Goal: Find specific page/section: Find specific page/section

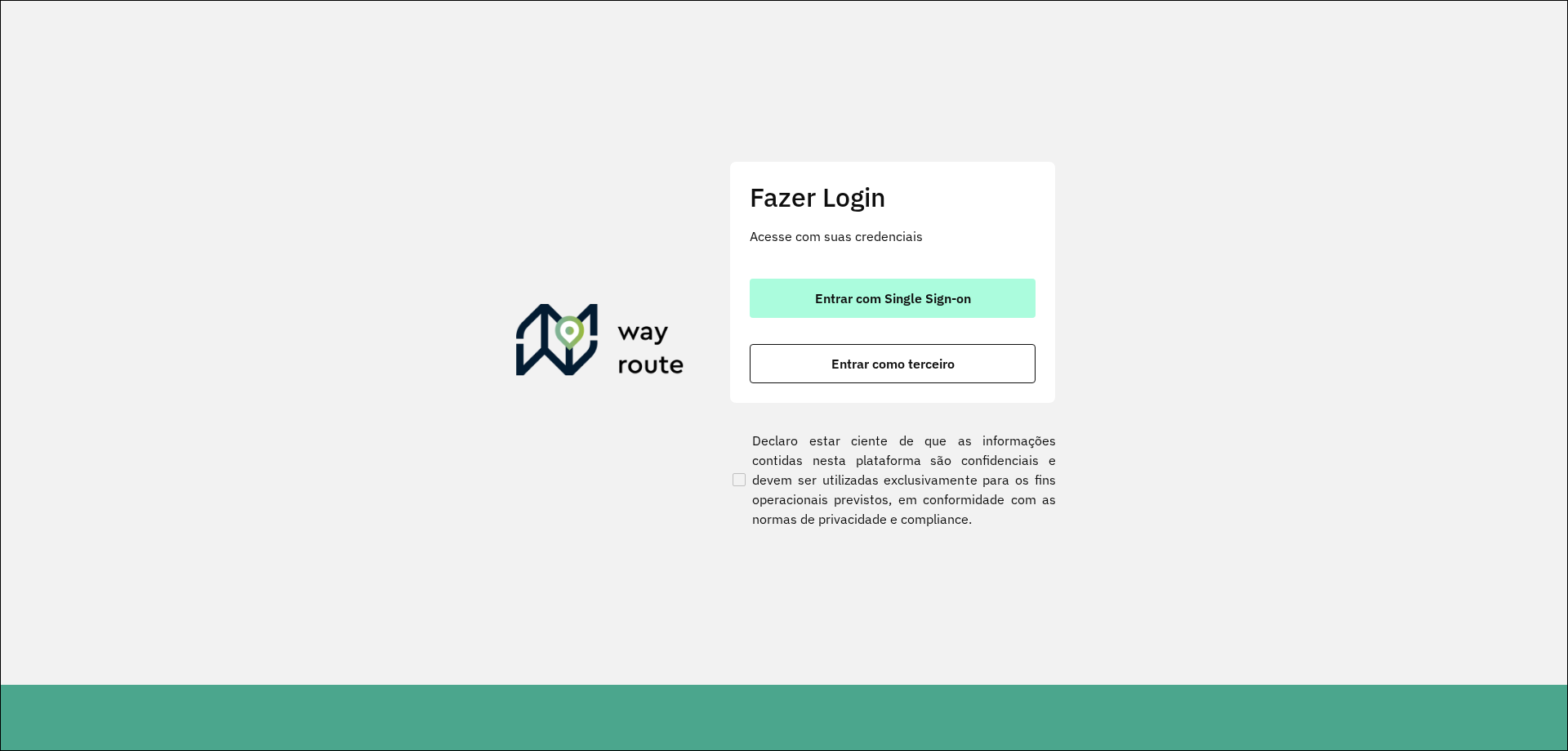
click at [854, 299] on span "Entrar com Single Sign-on" at bounding box center [893, 298] width 156 height 13
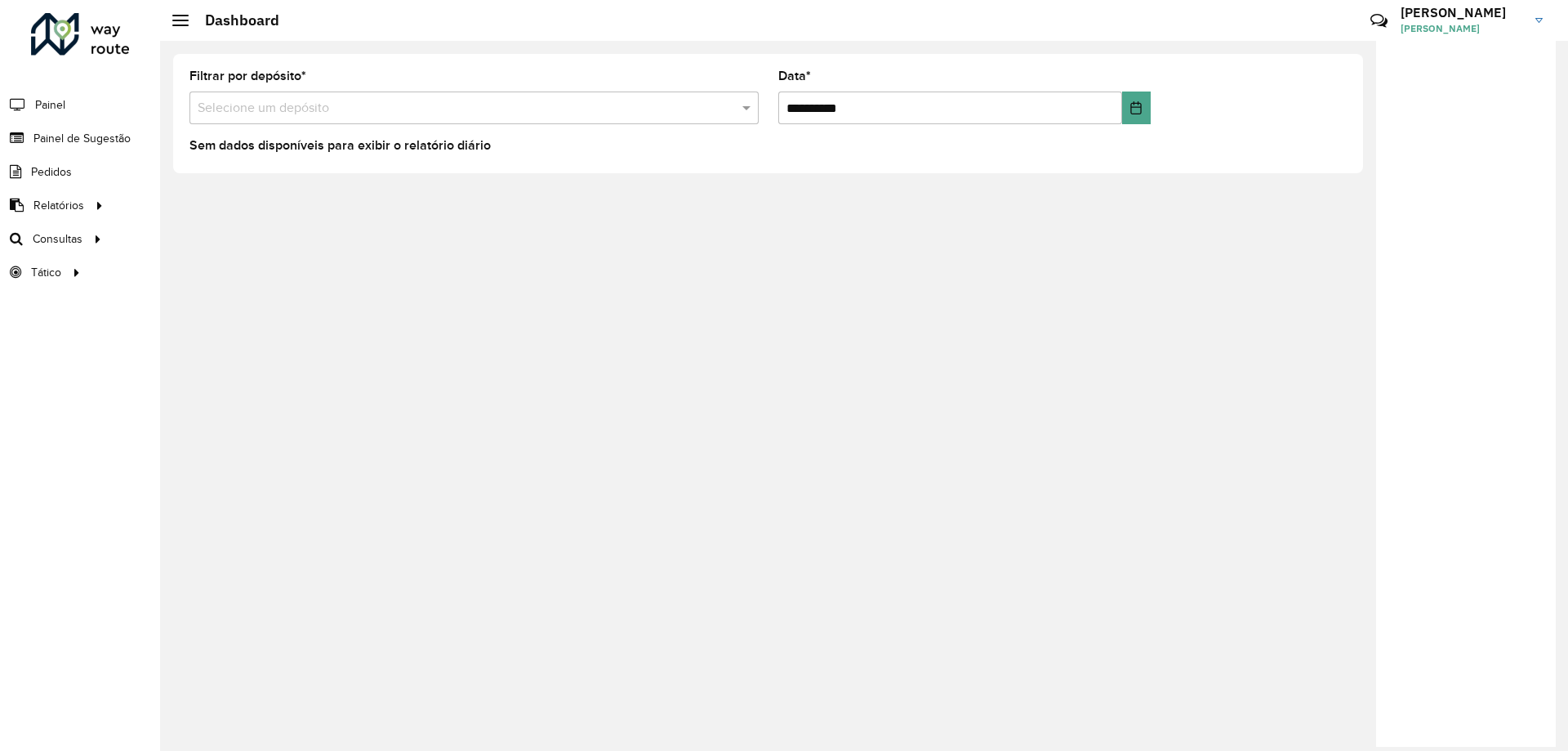
click at [509, 447] on div "**********" at bounding box center [863, 396] width 1407 height 710
click at [90, 133] on span "Painel de Sugestão" at bounding box center [84, 138] width 102 height 17
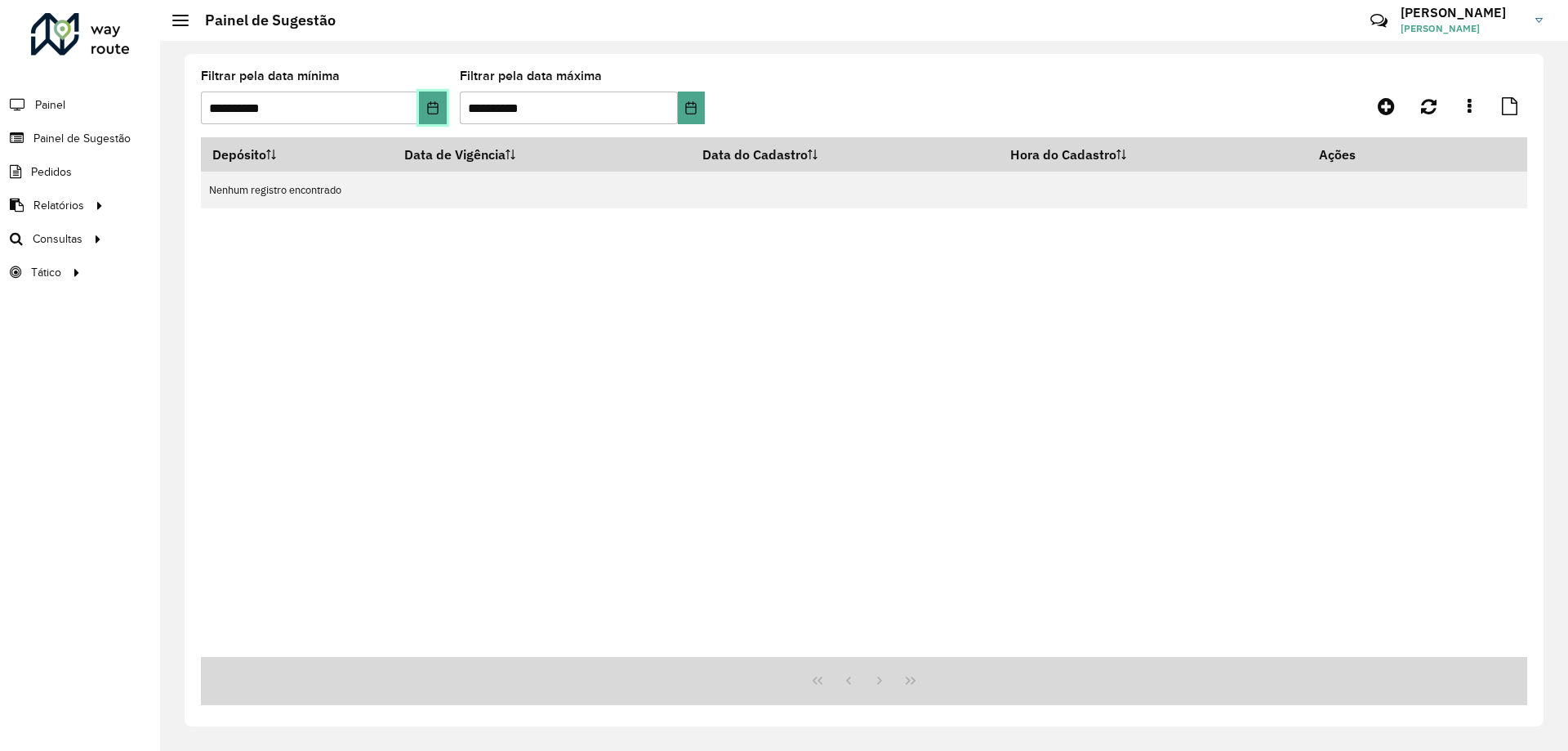
click at [427, 101] on icon "Choose Date" at bounding box center [432, 107] width 13 height 13
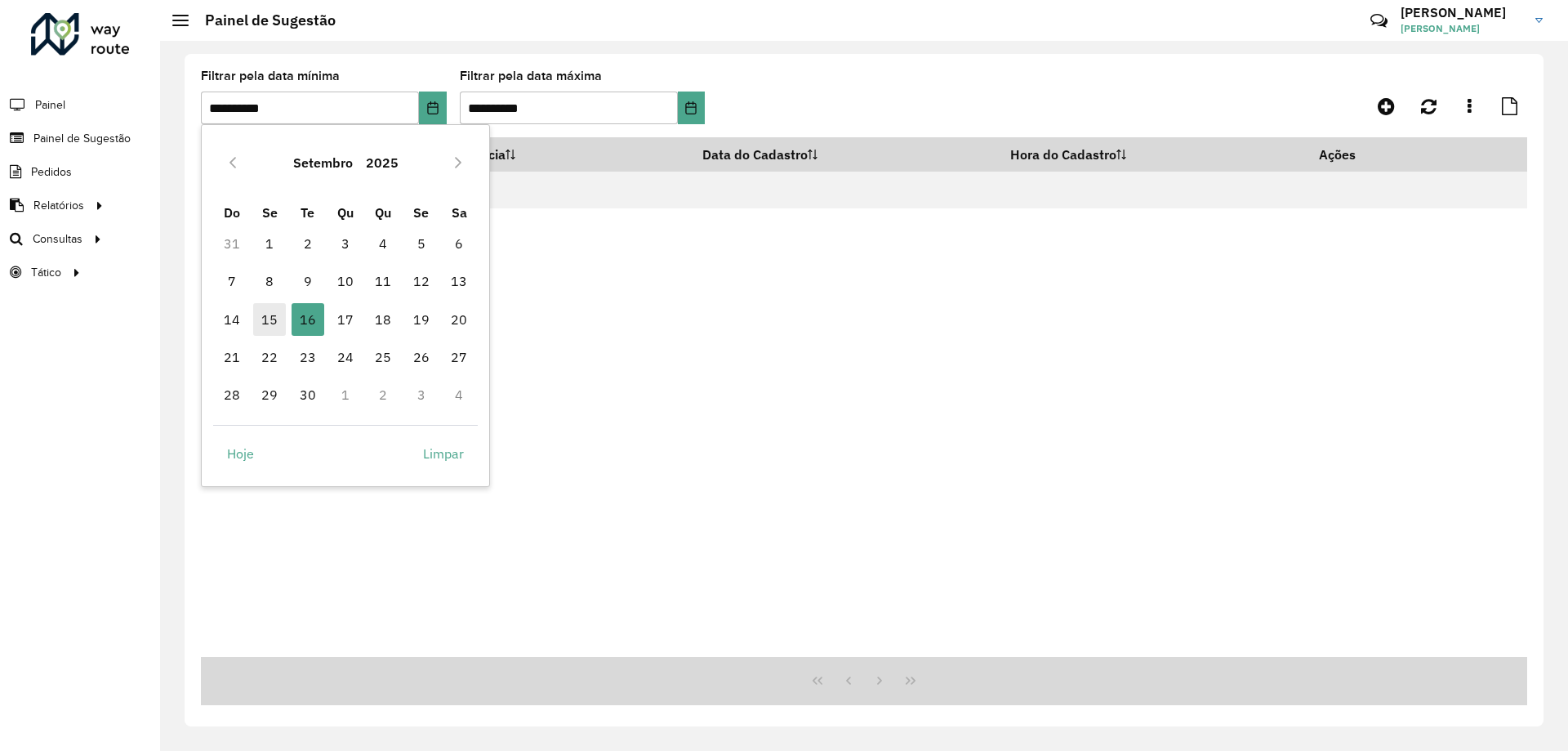
click at [274, 322] on span "15" at bounding box center [269, 318] width 33 height 33
type input "**********"
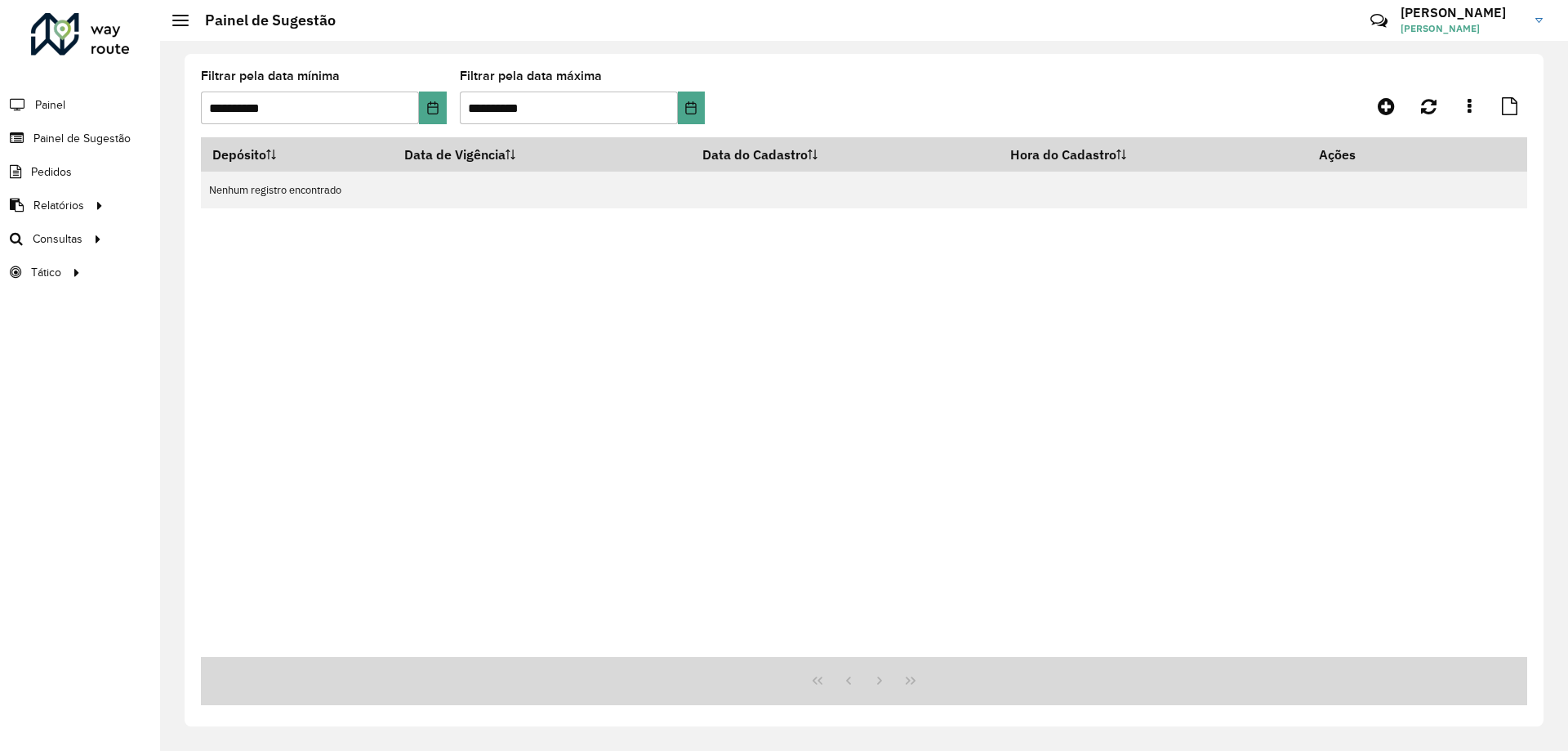
click at [274, 322] on hb-app "**********" at bounding box center [784, 375] width 1568 height 751
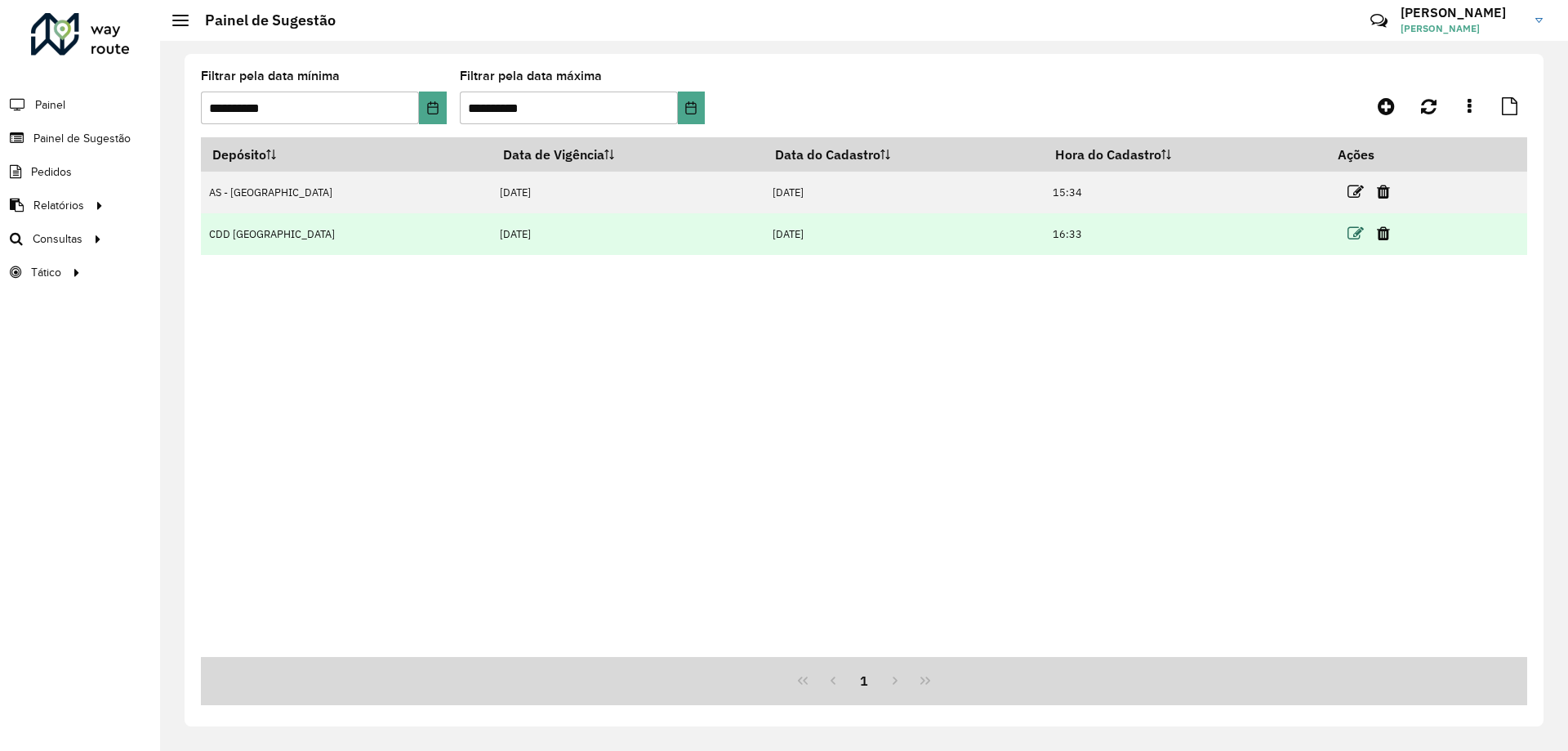
click at [1348, 229] on icon at bounding box center [1356, 233] width 16 height 16
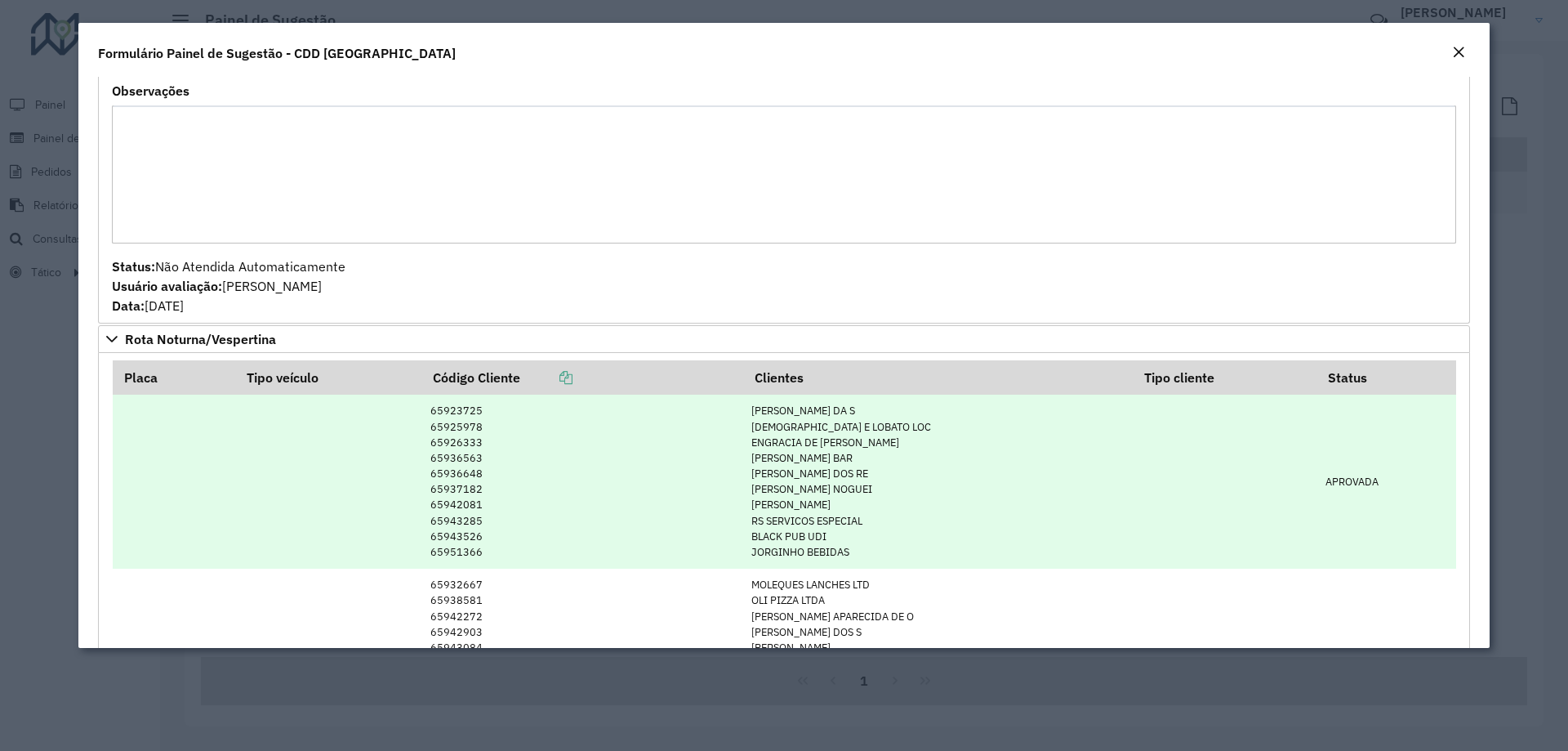
scroll to position [1062, 0]
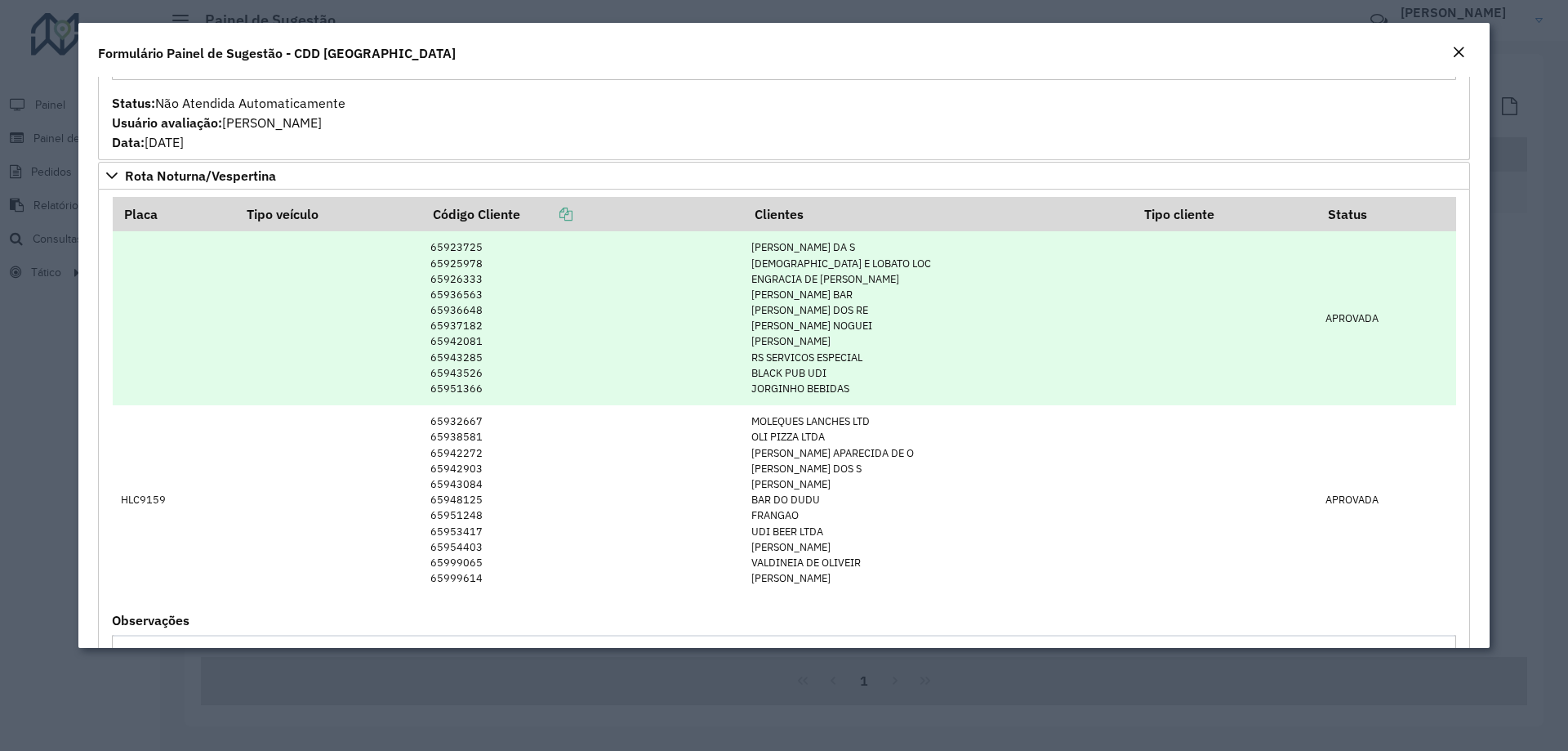
click at [499, 391] on td "65923725 65925978 65926333 65936563 65936648 65937182 65942081 65943285 6594352…" at bounding box center [583, 317] width 321 height 174
click at [492, 372] on td "65923725 65925978 65926333 65936563 65936648 65937182 65942081 65943285 6594352…" at bounding box center [583, 317] width 321 height 174
click at [493, 358] on td "65923725 65925978 65926333 65936563 65936648 65937182 65942081 65943285 6594352…" at bounding box center [583, 317] width 321 height 174
click at [494, 342] on td "65923725 65925978 65926333 65936563 65936648 65937182 65942081 65943285 6594352…" at bounding box center [583, 317] width 321 height 174
click at [492, 317] on td "65923725 65925978 65926333 65936563 65936648 65937182 65942081 65943285 6594352…" at bounding box center [583, 317] width 321 height 174
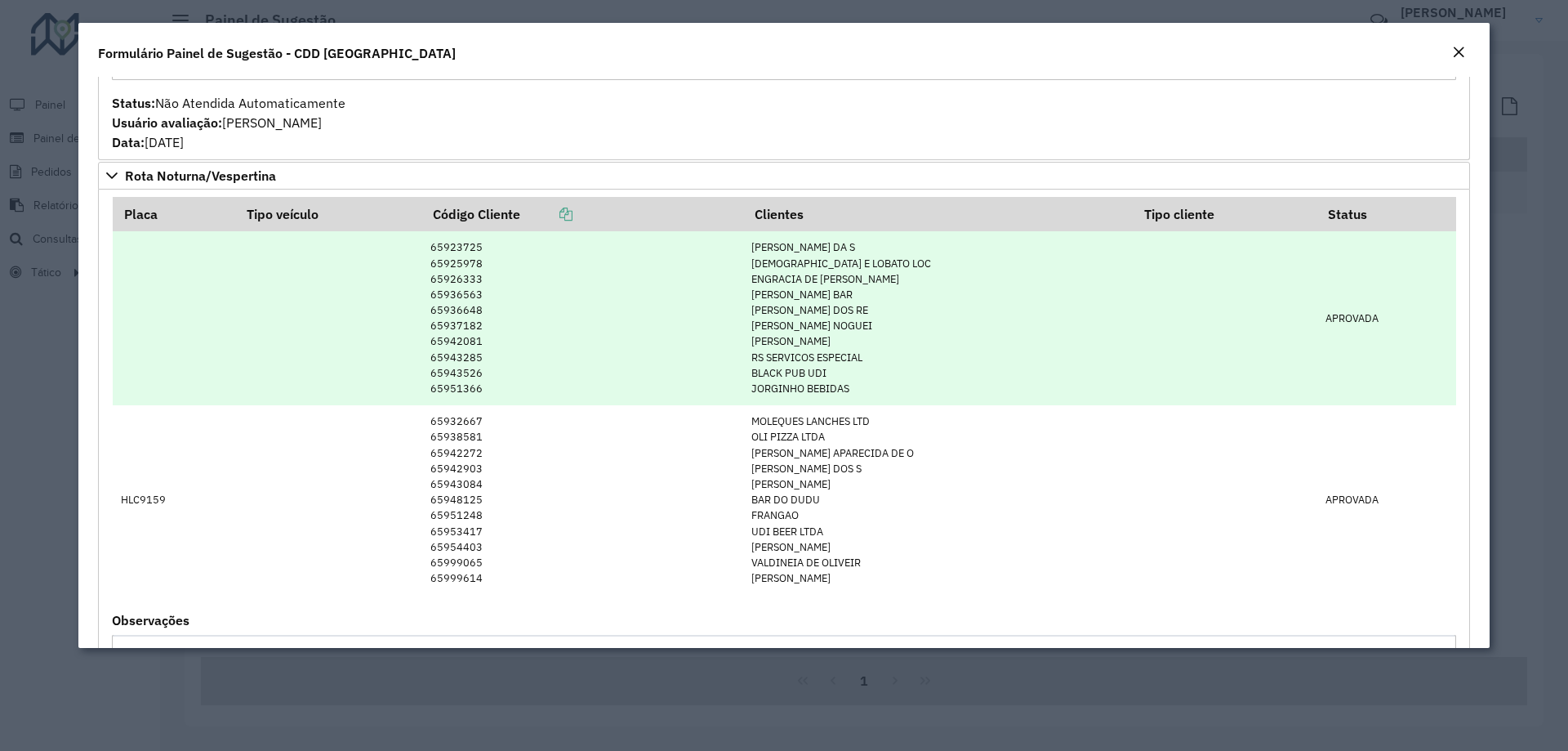
click at [493, 303] on td "65923725 65925978 65926333 65936563 65936648 65937182 65942081 65943285 6594352…" at bounding box center [583, 317] width 321 height 174
click at [495, 291] on td "65923725 65925978 65926333 65936563 65936648 65937182 65942081 65943285 6594352…" at bounding box center [583, 317] width 321 height 174
click at [497, 278] on td "65923725 65925978 65926333 65936563 65936648 65937182 65942081 65943285 6594352…" at bounding box center [583, 317] width 321 height 174
click at [497, 263] on td "65923725 65925978 65926333 65936563 65936648 65937182 65942081 65943285 6594352…" at bounding box center [583, 317] width 321 height 174
click at [498, 249] on td "65923725 65925978 65926333 65936563 65936648 65937182 65942081 65943285 6594352…" at bounding box center [583, 317] width 321 height 174
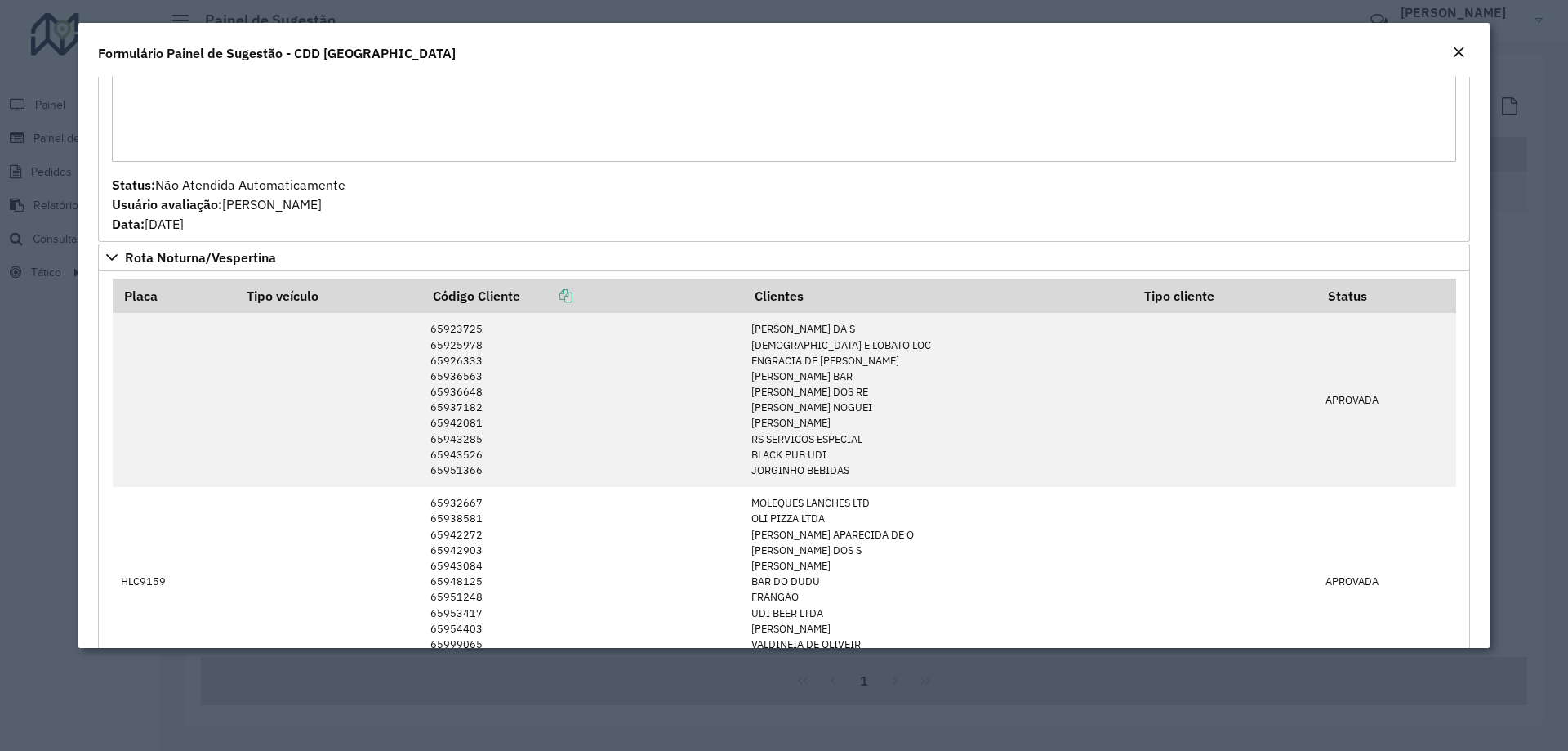
scroll to position [1225, 0]
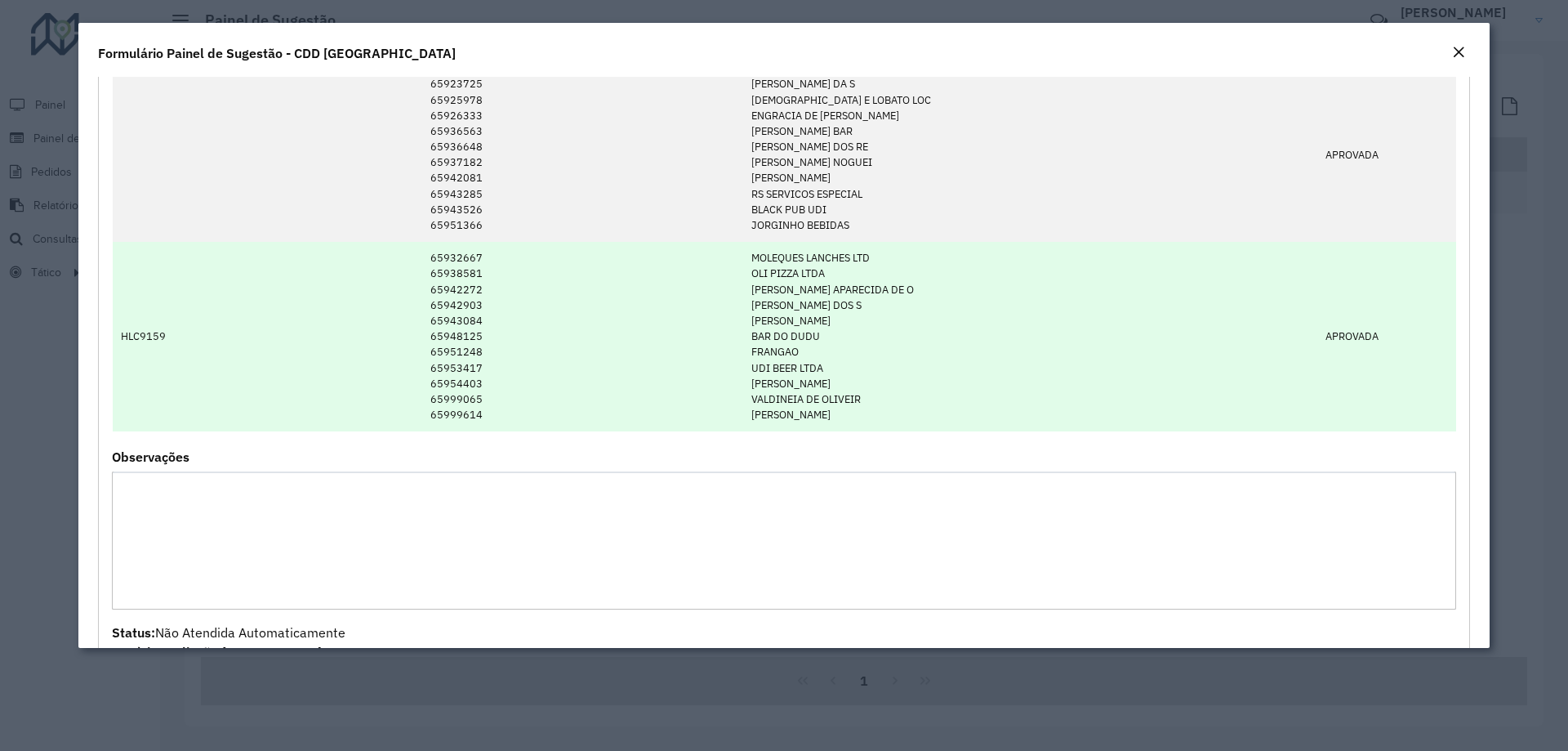
click at [841, 411] on td "MOLEQUES LANCHES LTD OLI PIZZA LTDA MARIA APARECIDA DE O PATRICIA ALVES DOS S M…" at bounding box center [938, 336] width 391 height 189
click at [842, 400] on td "MOLEQUES LANCHES LTD OLI PIZZA LTDA MARIA APARECIDA DE O PATRICIA ALVES DOS S M…" at bounding box center [938, 336] width 391 height 189
click at [842, 391] on td "MOLEQUES LANCHES LTD OLI PIZZA LTDA MARIA APARECIDA DE O PATRICIA ALVES DOS S M…" at bounding box center [938, 336] width 391 height 189
click at [844, 371] on td "MOLEQUES LANCHES LTD OLI PIZZA LTDA MARIA APARECIDA DE O PATRICIA ALVES DOS S M…" at bounding box center [938, 336] width 391 height 189
click at [844, 351] on td "MOLEQUES LANCHES LTD OLI PIZZA LTDA MARIA APARECIDA DE O PATRICIA ALVES DOS S M…" at bounding box center [938, 336] width 391 height 189
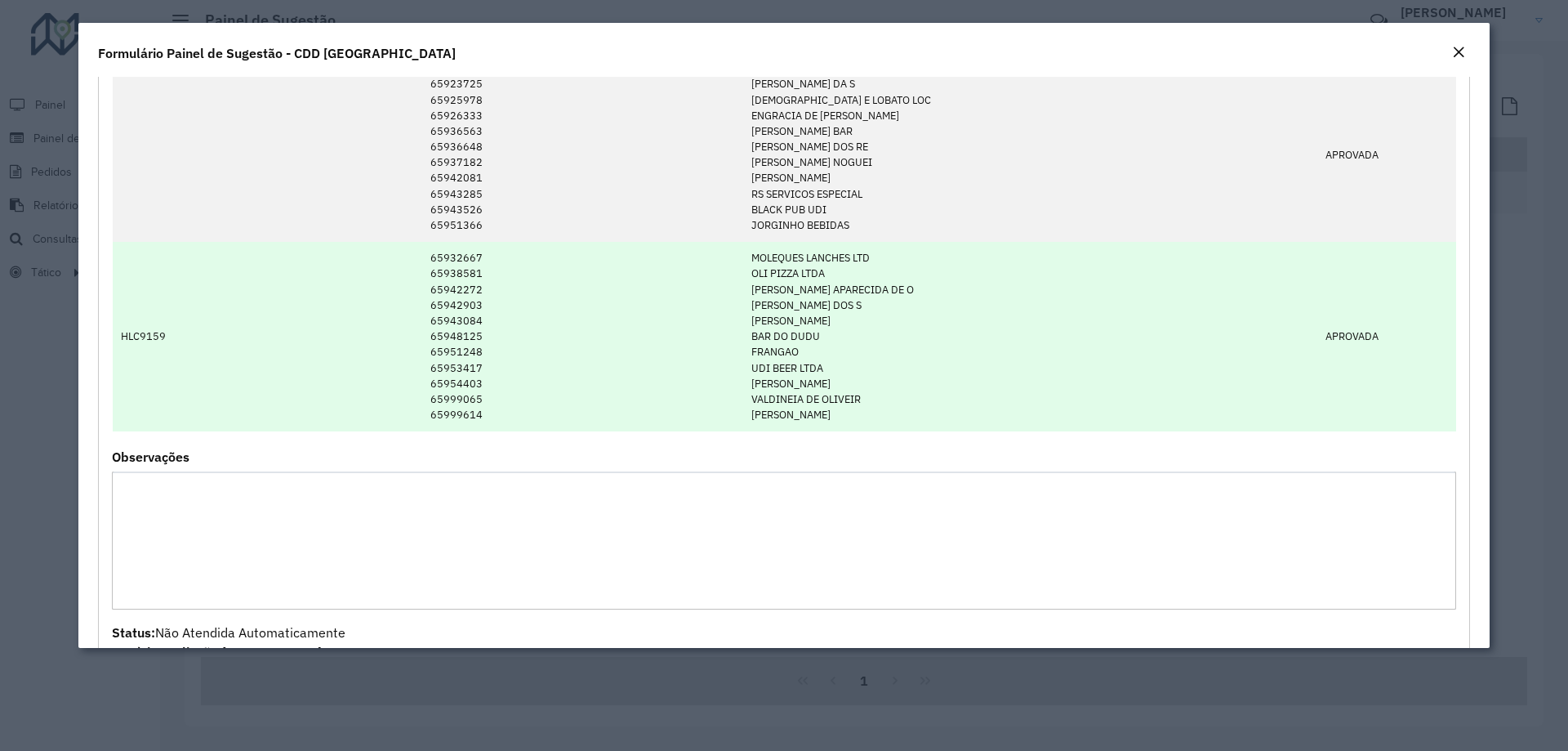
click at [848, 343] on td "MOLEQUES LANCHES LTD OLI PIZZA LTDA MARIA APARECIDA DE O PATRICIA ALVES DOS S M…" at bounding box center [938, 336] width 391 height 189
click at [858, 321] on td "MOLEQUES LANCHES LTD OLI PIZZA LTDA MARIA APARECIDA DE O PATRICIA ALVES DOS S M…" at bounding box center [938, 336] width 391 height 189
click at [863, 308] on td "MOLEQUES LANCHES LTD OLI PIZZA LTDA MARIA APARECIDA DE O PATRICIA ALVES DOS S M…" at bounding box center [938, 336] width 391 height 189
click at [872, 294] on td "MOLEQUES LANCHES LTD OLI PIZZA LTDA MARIA APARECIDA DE O PATRICIA ALVES DOS S M…" at bounding box center [938, 336] width 391 height 189
click at [875, 272] on td "MOLEQUES LANCHES LTD OLI PIZZA LTDA MARIA APARECIDA DE O PATRICIA ALVES DOS S M…" at bounding box center [938, 336] width 391 height 189
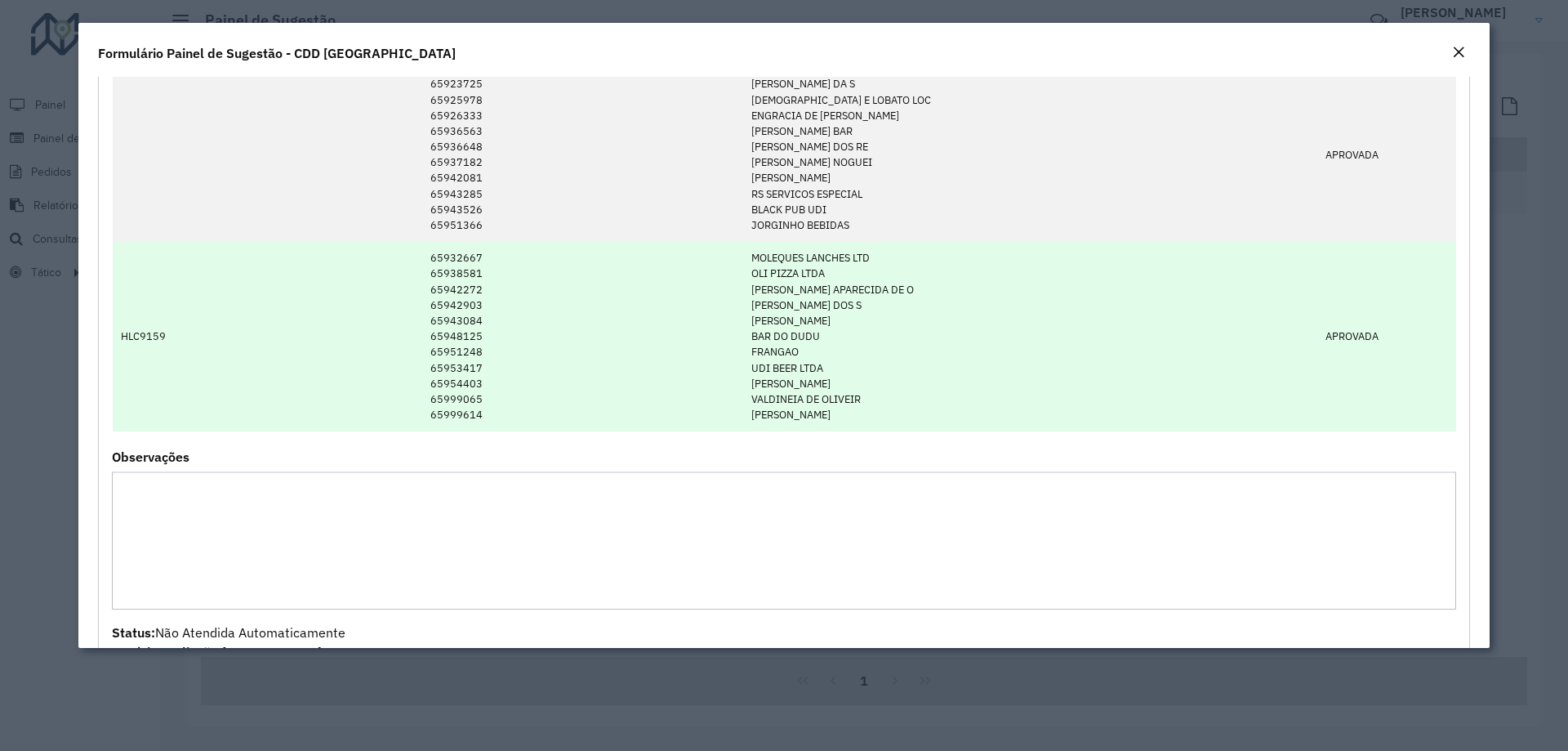
click at [882, 260] on td "MOLEQUES LANCHES LTD OLI PIZZA LTDA MARIA APARECIDA DE O PATRICIA ALVES DOS S M…" at bounding box center [938, 336] width 391 height 189
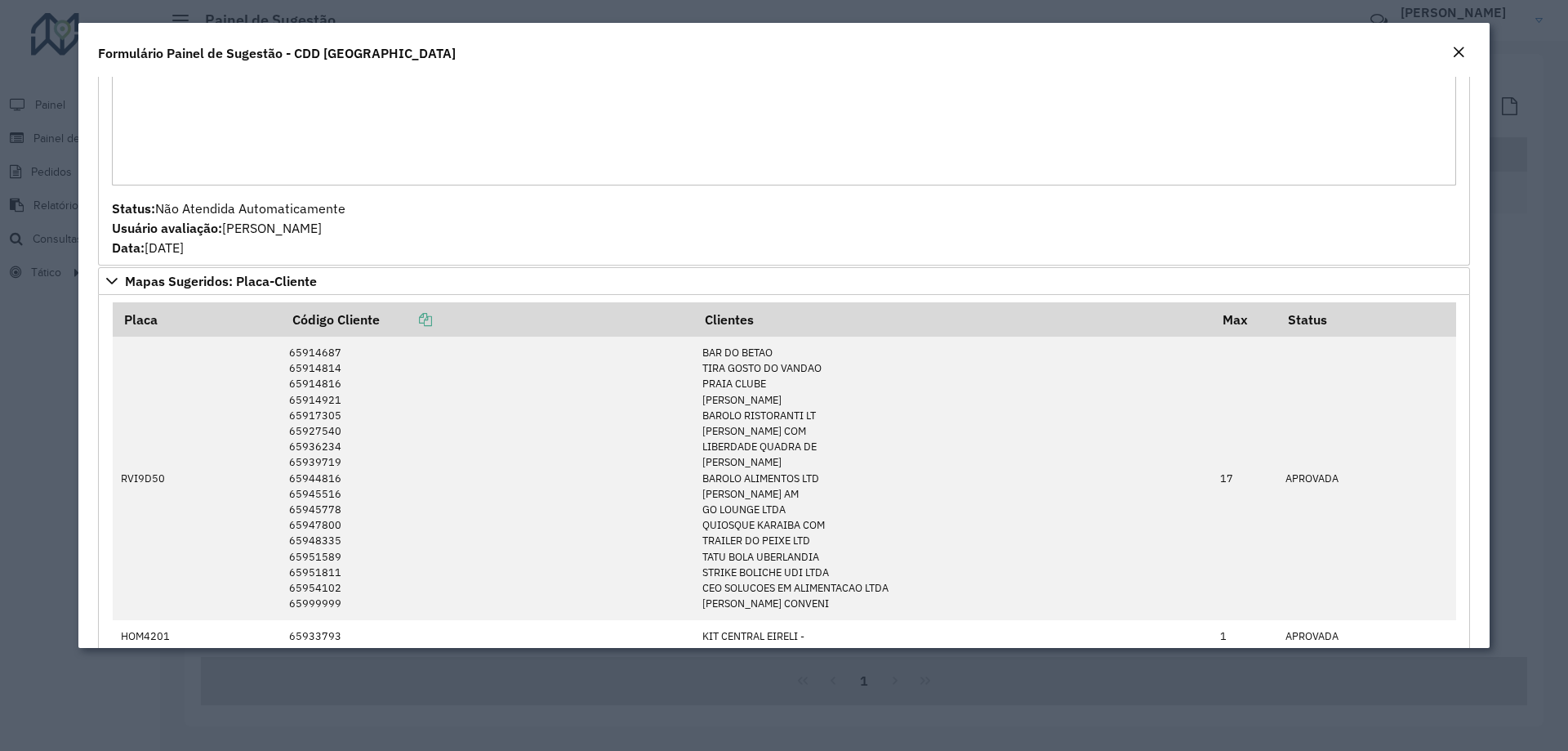
scroll to position [0, 0]
